Goal: Information Seeking & Learning: Learn about a topic

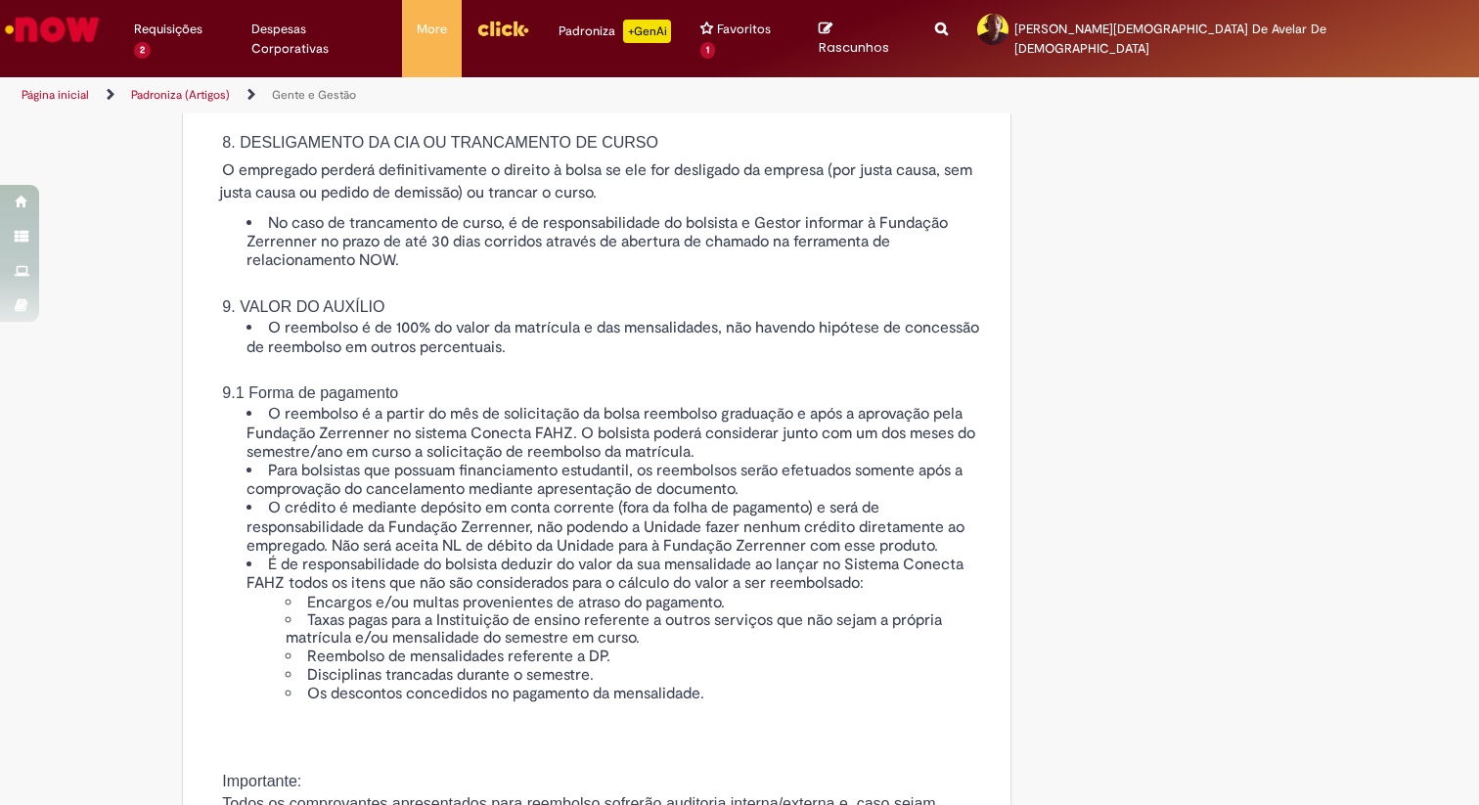
scroll to position [3057, 0]
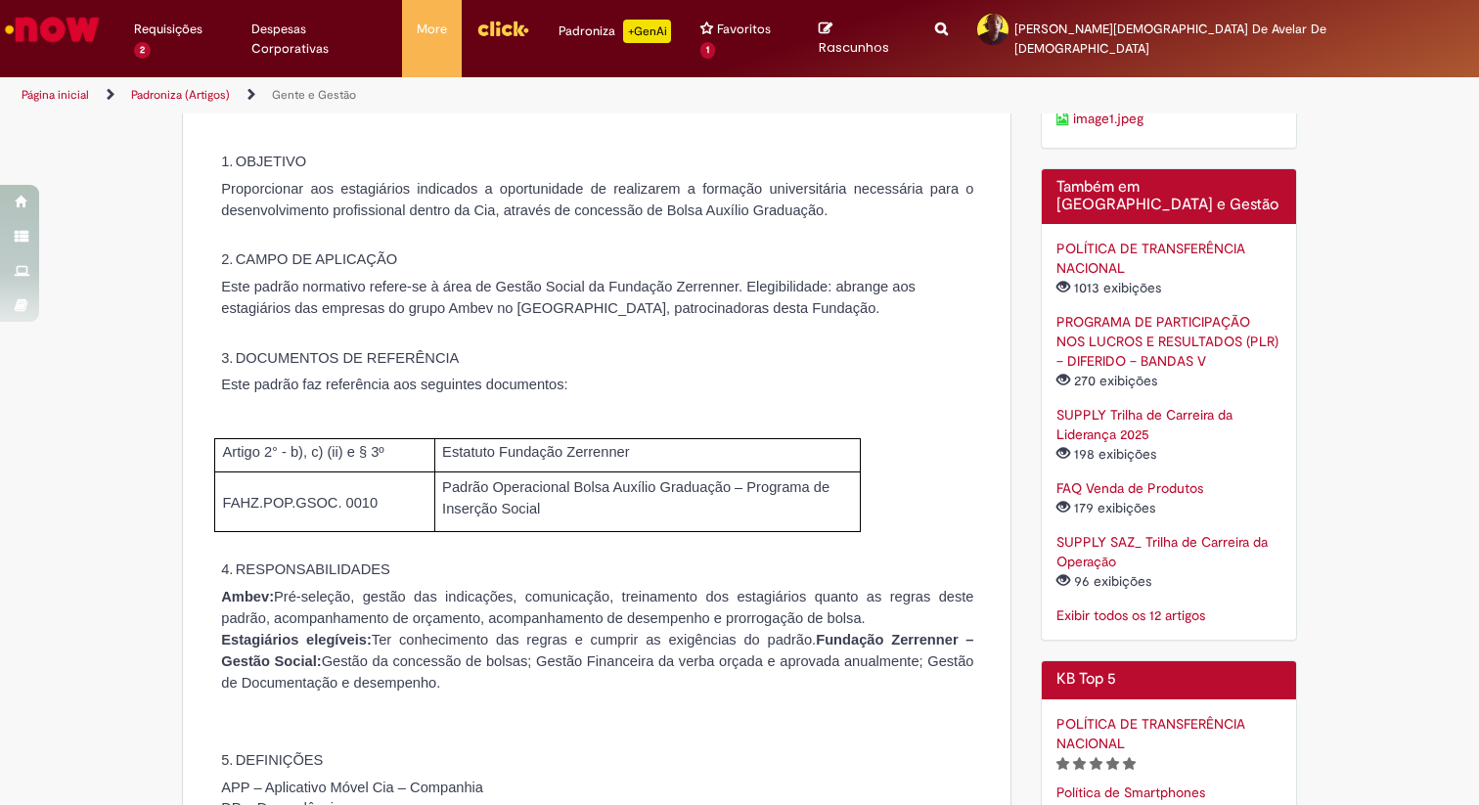
scroll to position [509, 0]
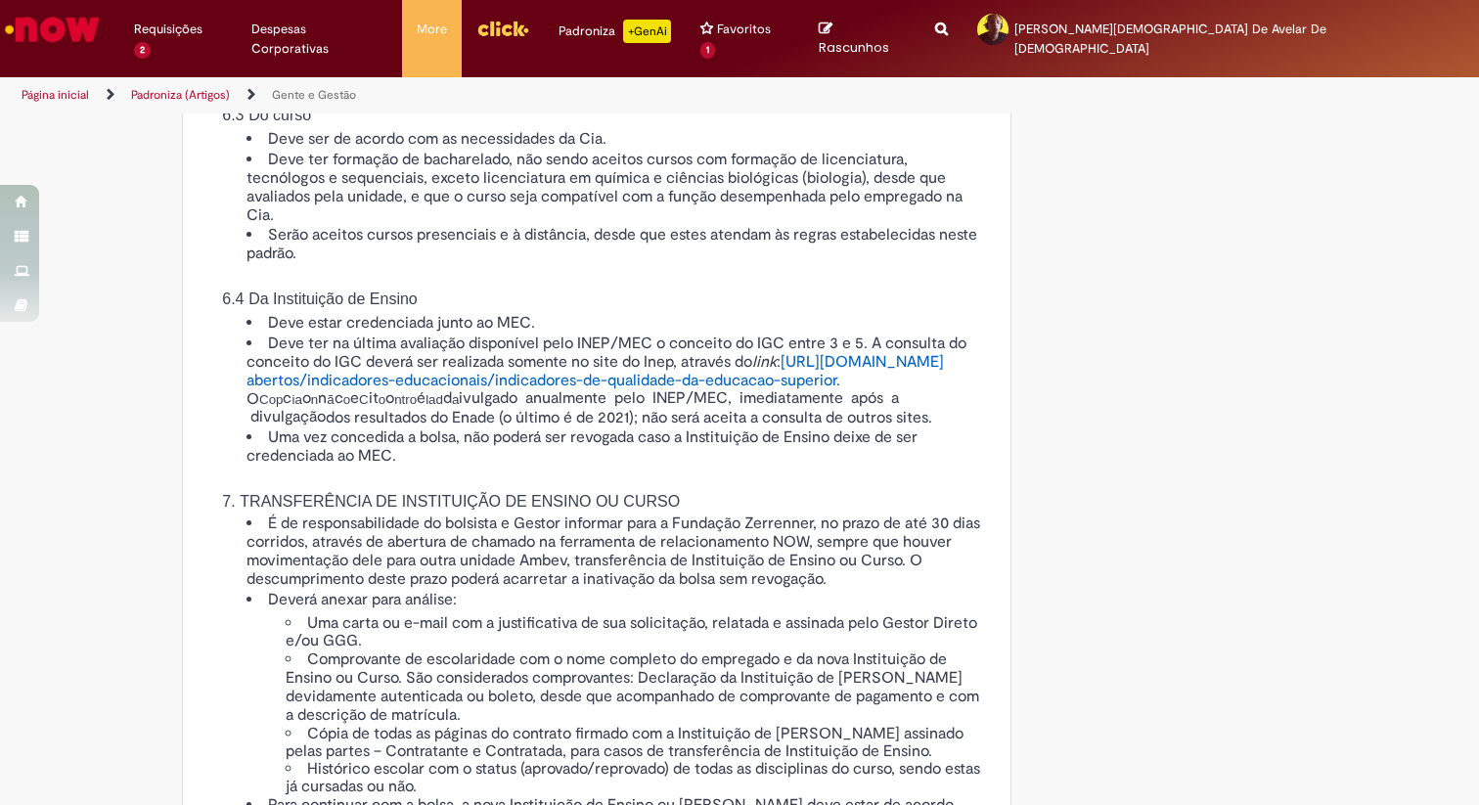
scroll to position [2254, 0]
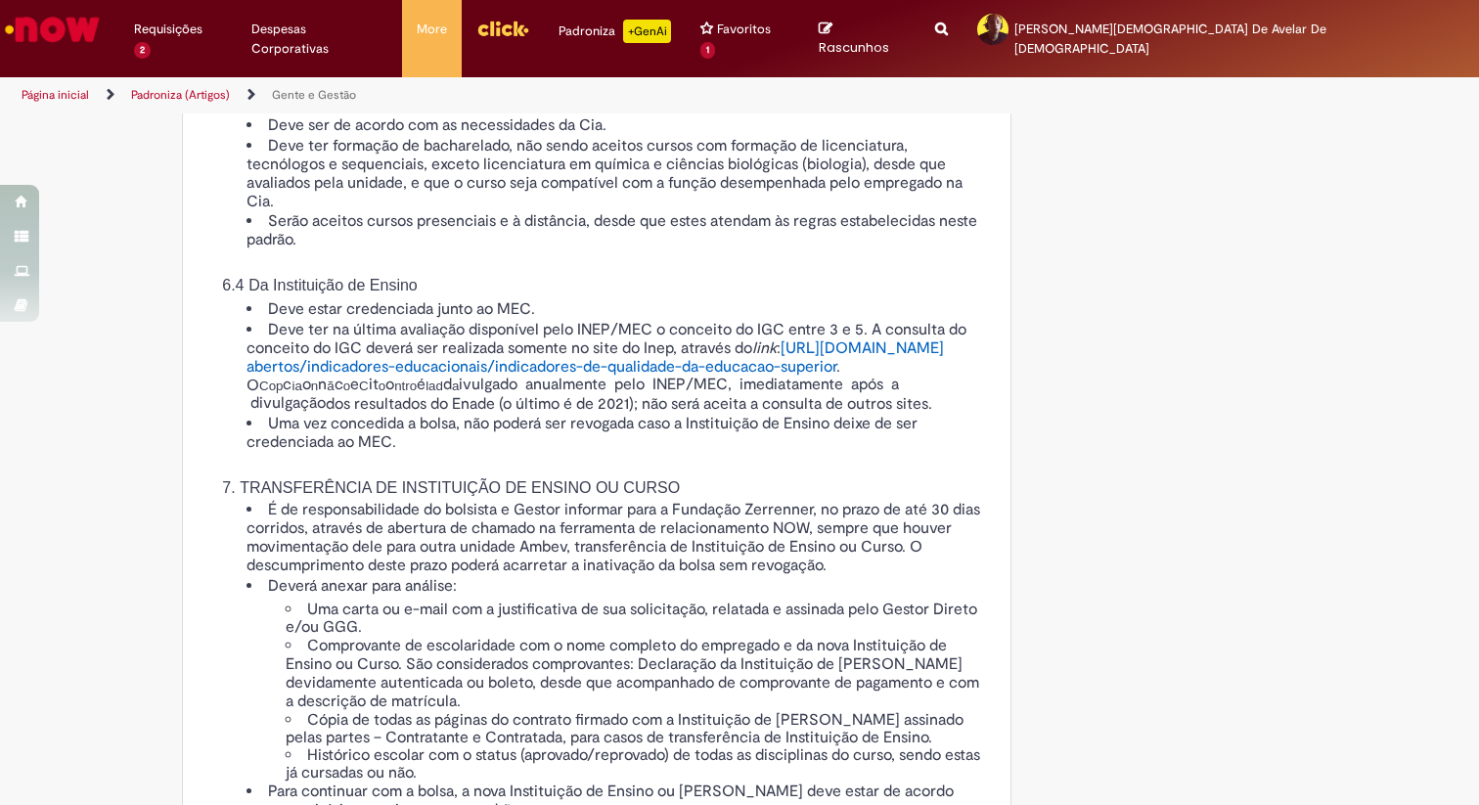
click at [781, 358] on span "[URL][DOMAIN_NAME]" at bounding box center [862, 349] width 163 height 20
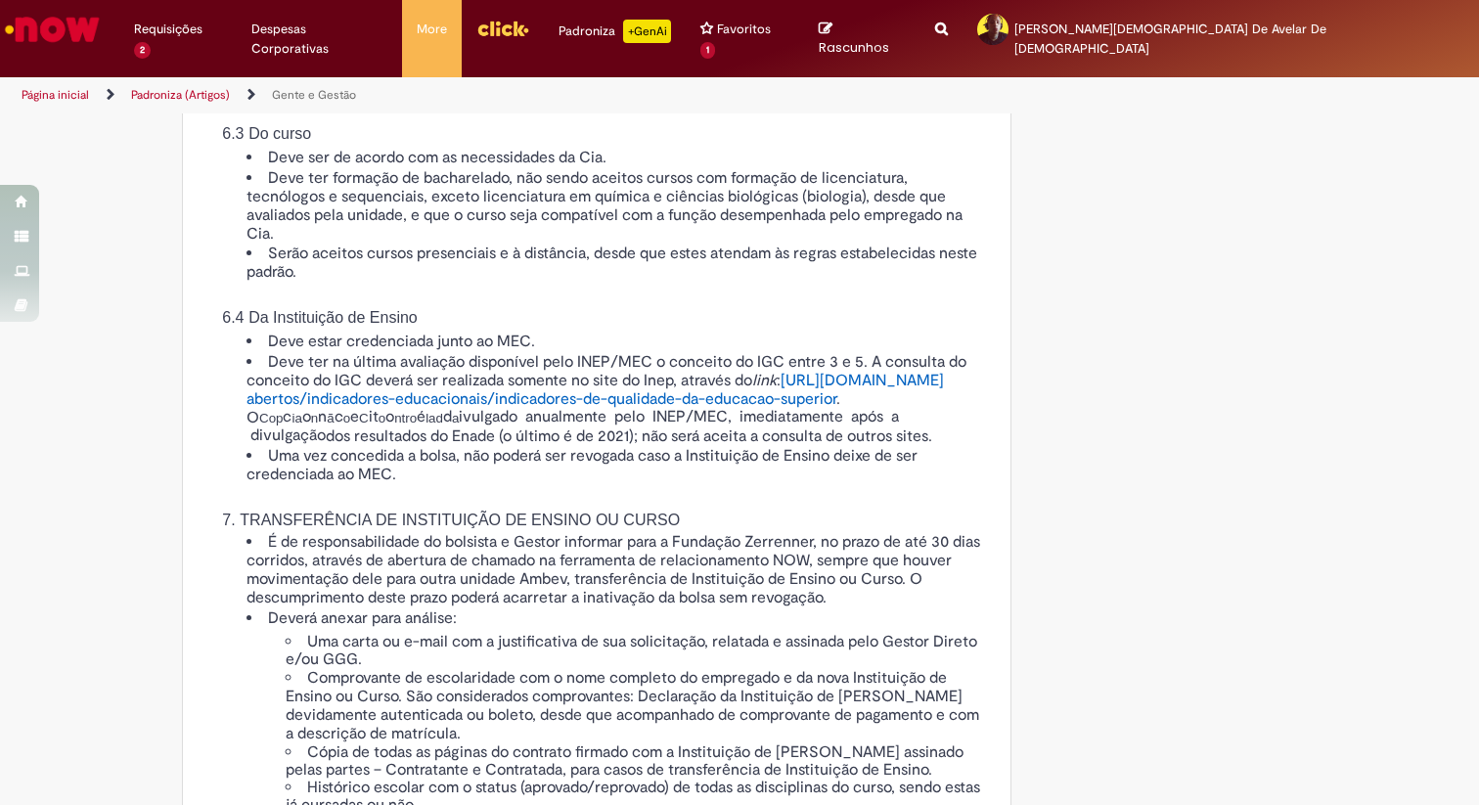
scroll to position [2237, 0]
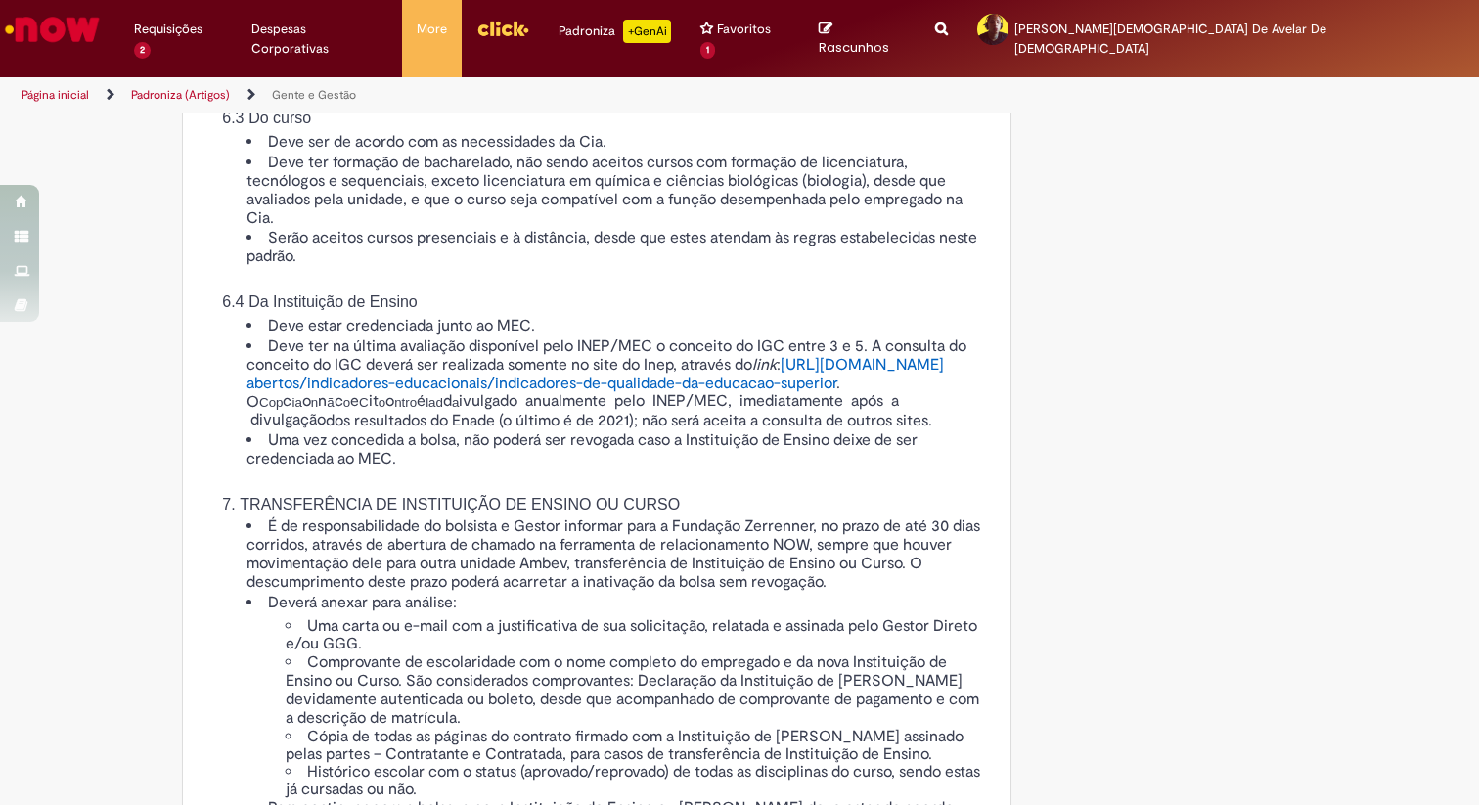
click at [781, 375] on span "[URL][DOMAIN_NAME]" at bounding box center [862, 365] width 163 height 20
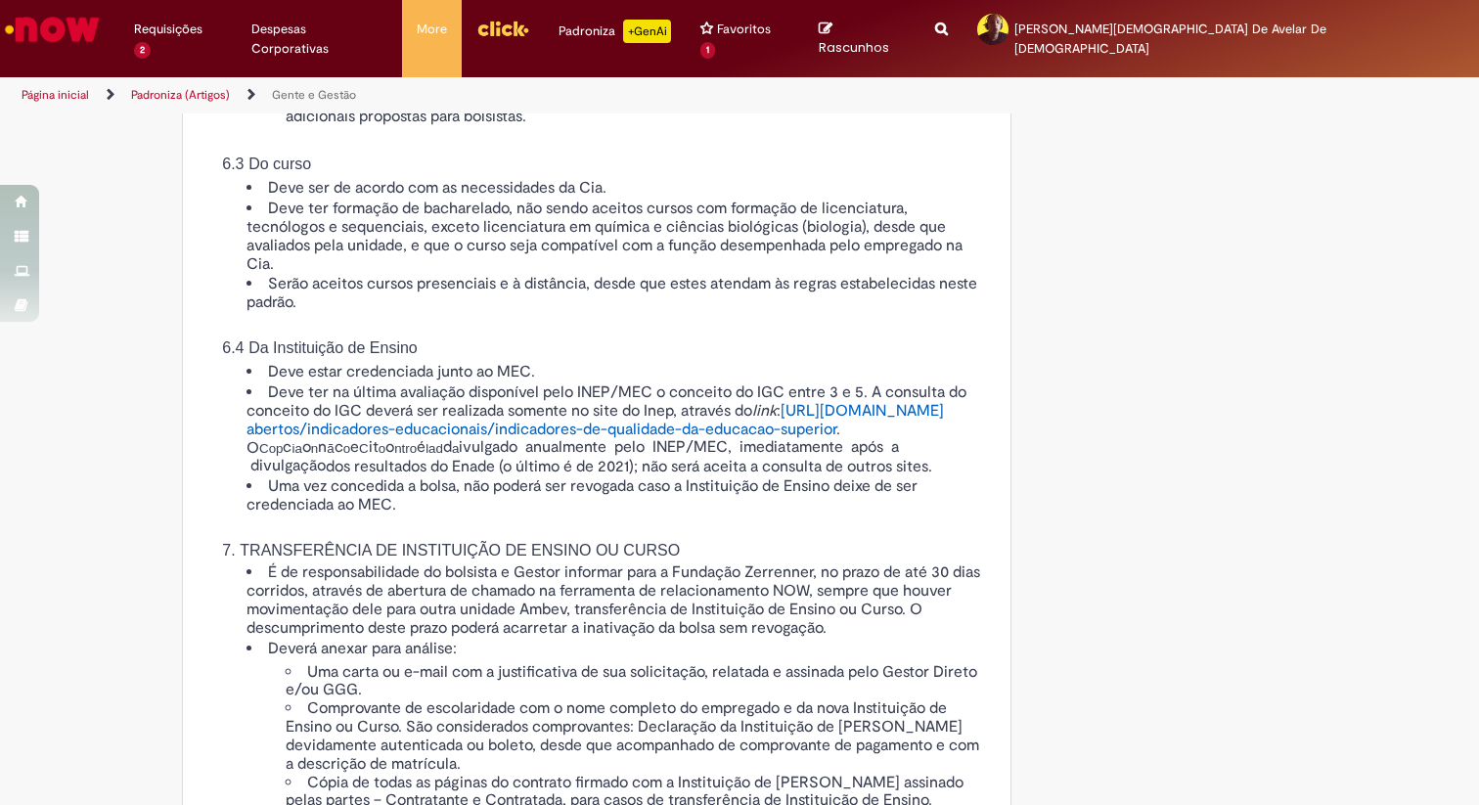
scroll to position [2199, 0]
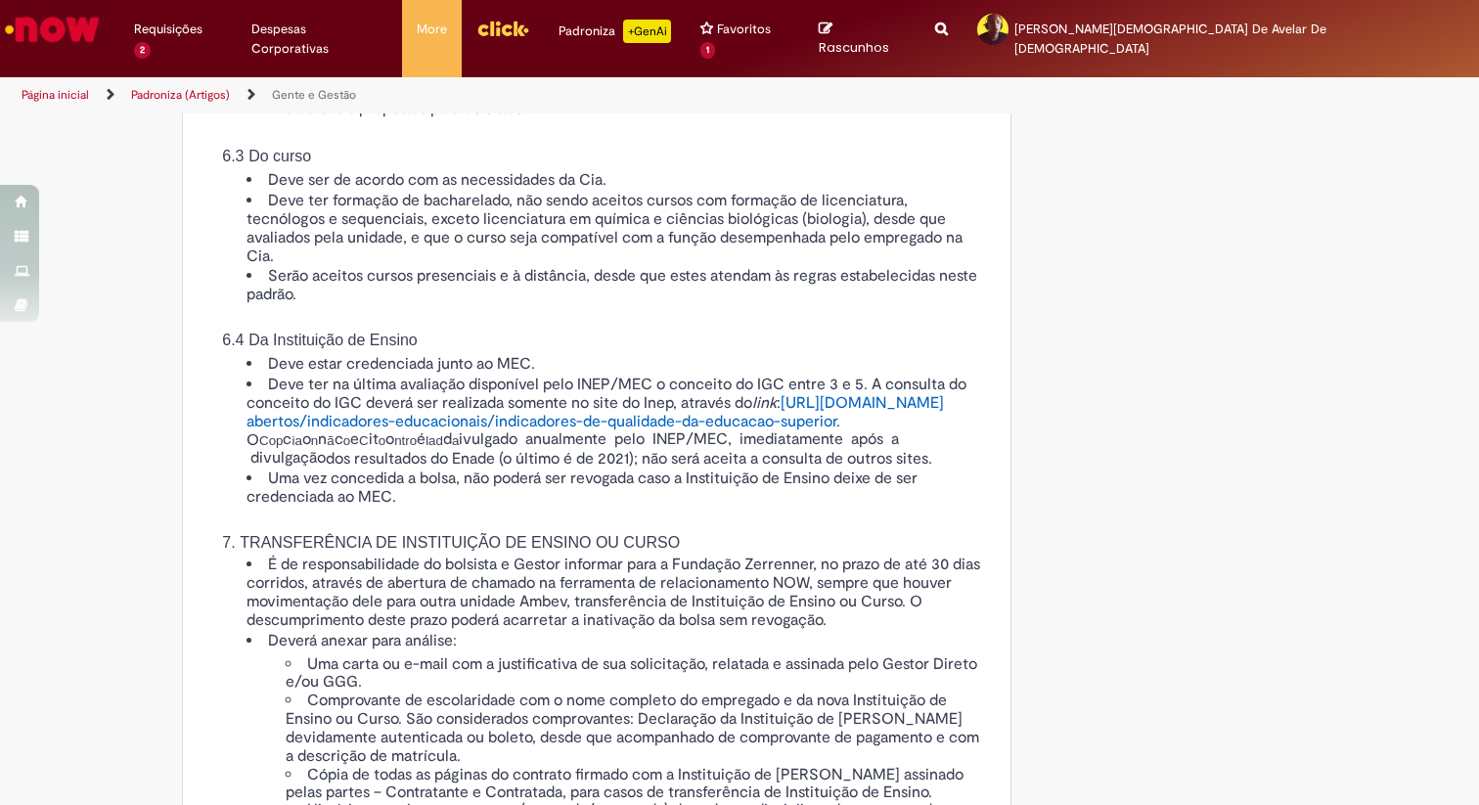
click at [791, 468] on span "o anualmente pelo INEP/MEC, imediatamente após a divulgação" at bounding box center [573, 448] width 653 height 38
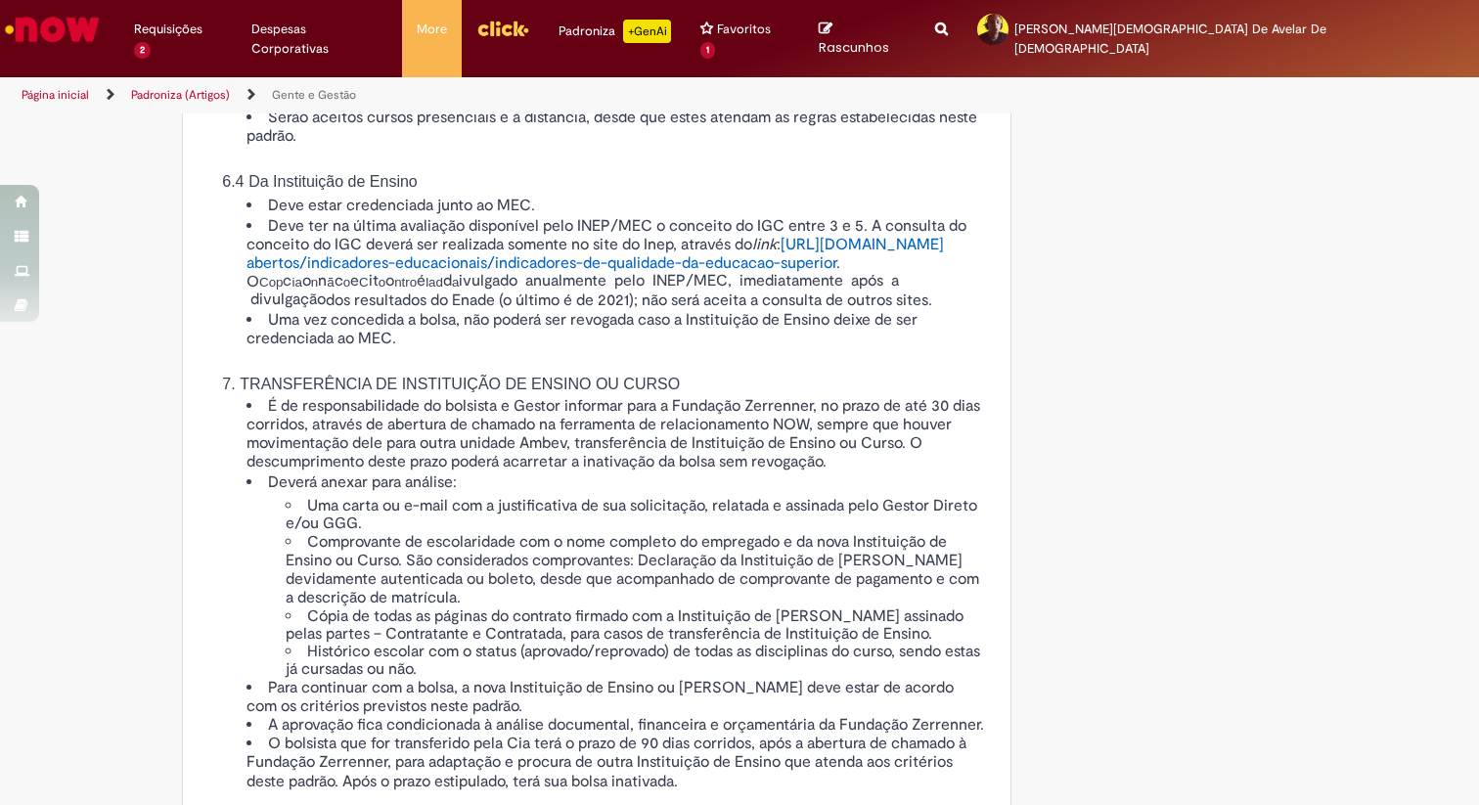
scroll to position [2300, 0]
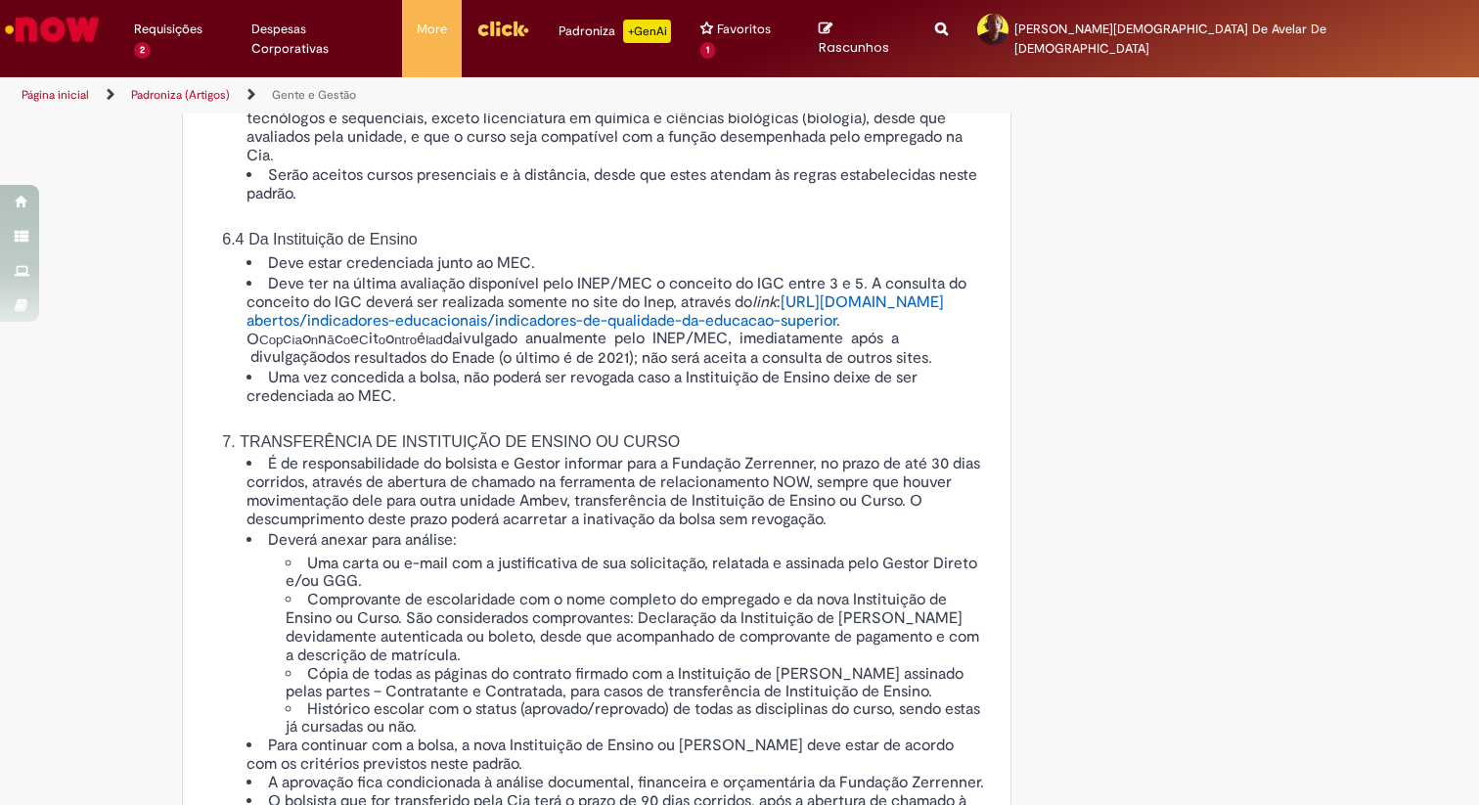
click at [617, 331] on span "abertos/indicadores-educacionais/indicadores-de-qualidade-da-educacao-superior" at bounding box center [542, 321] width 590 height 20
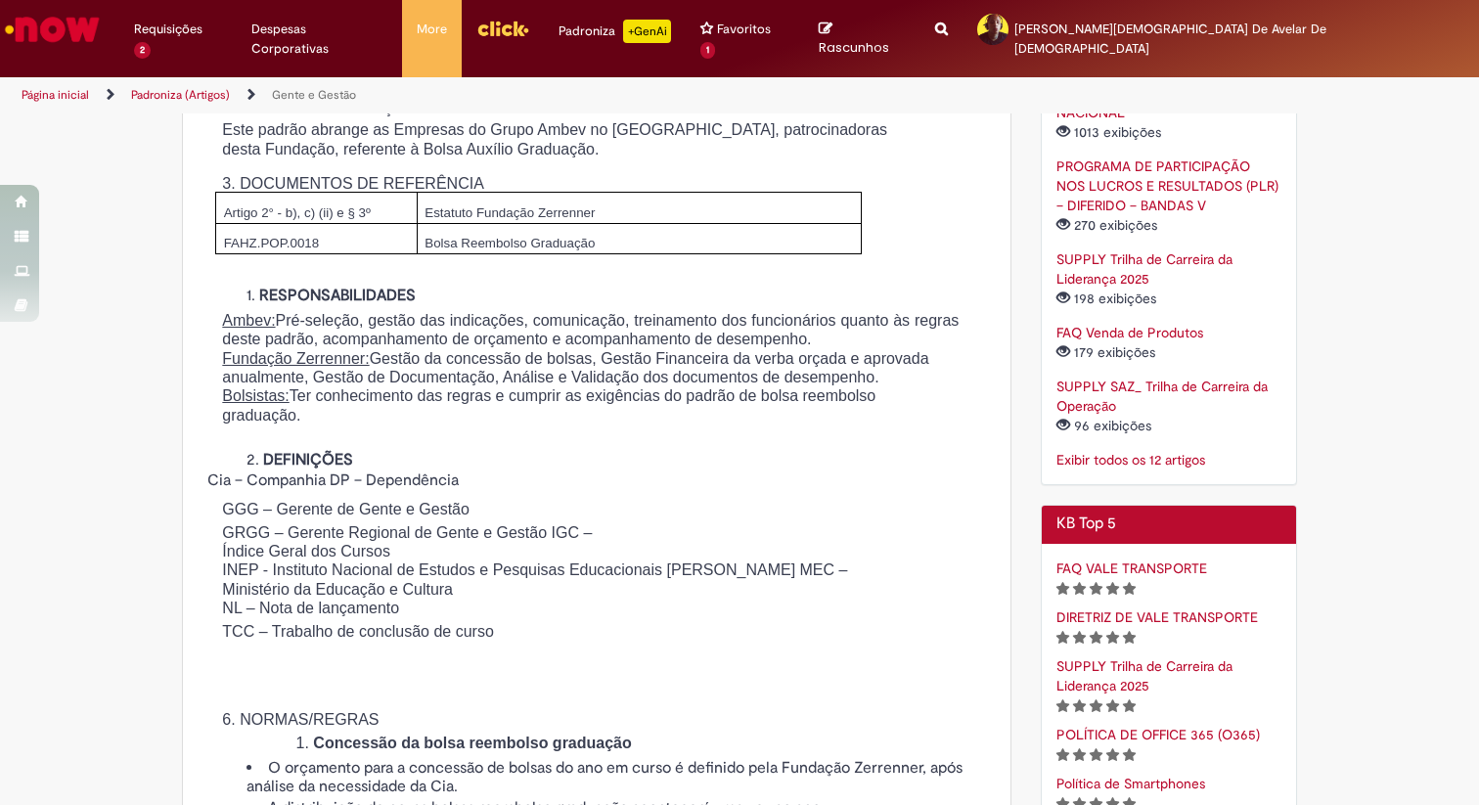
scroll to position [0, 0]
